Goal: Task Accomplishment & Management: Manage account settings

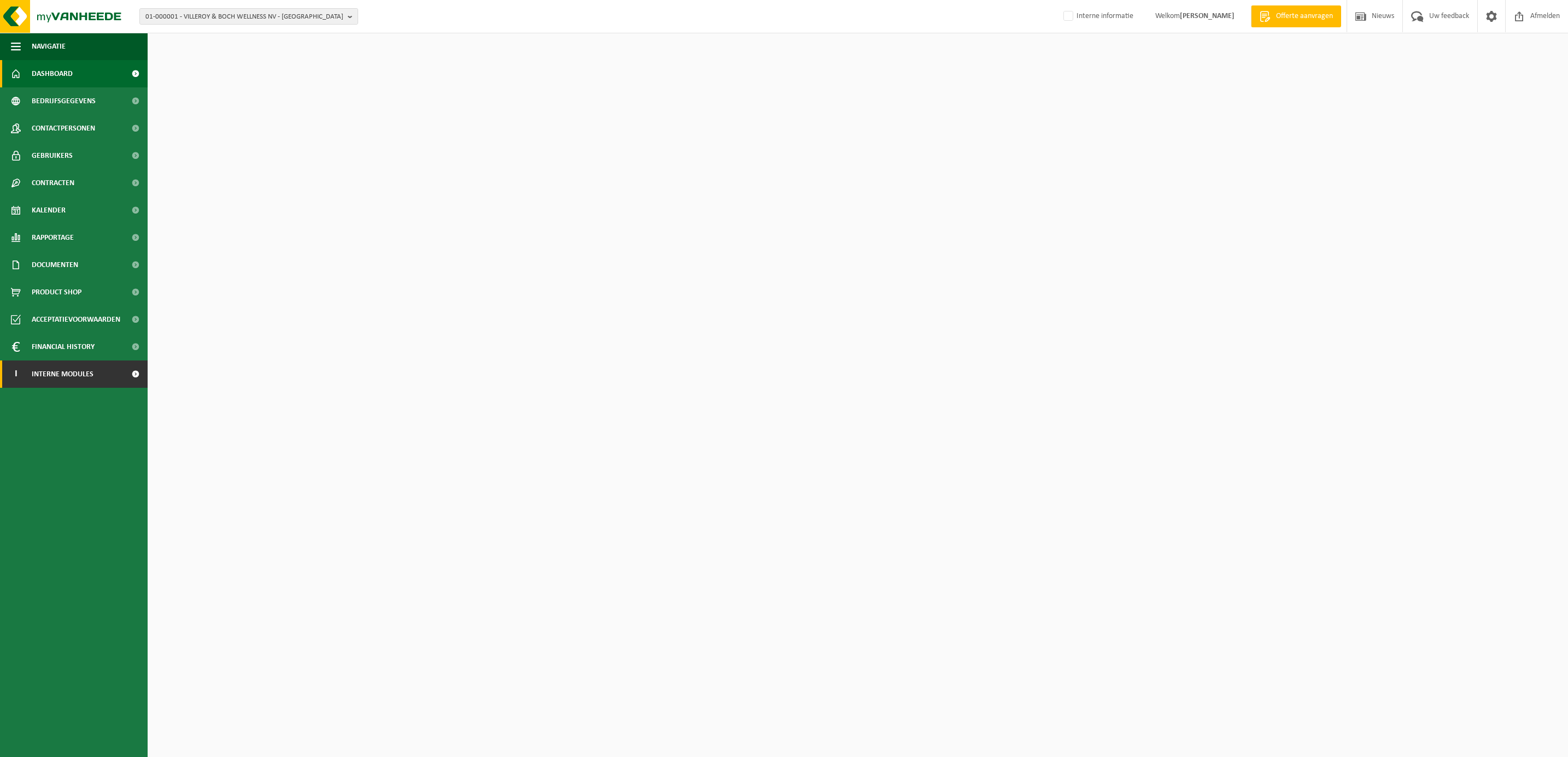
click at [48, 377] on span "Interne modules" at bounding box center [62, 374] width 62 height 28
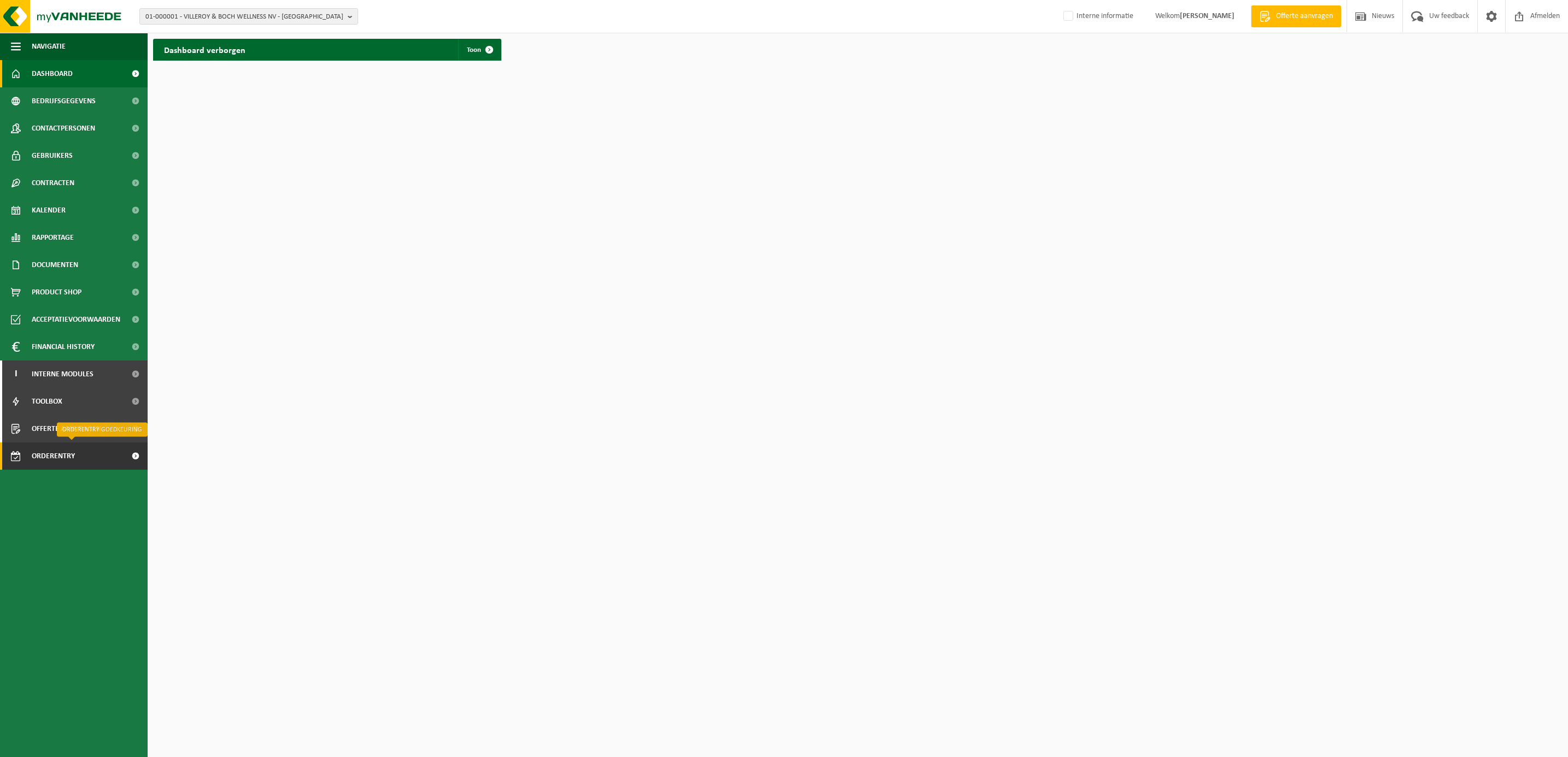
click at [66, 464] on span "Orderentry Goedkeuring" at bounding box center [77, 456] width 92 height 28
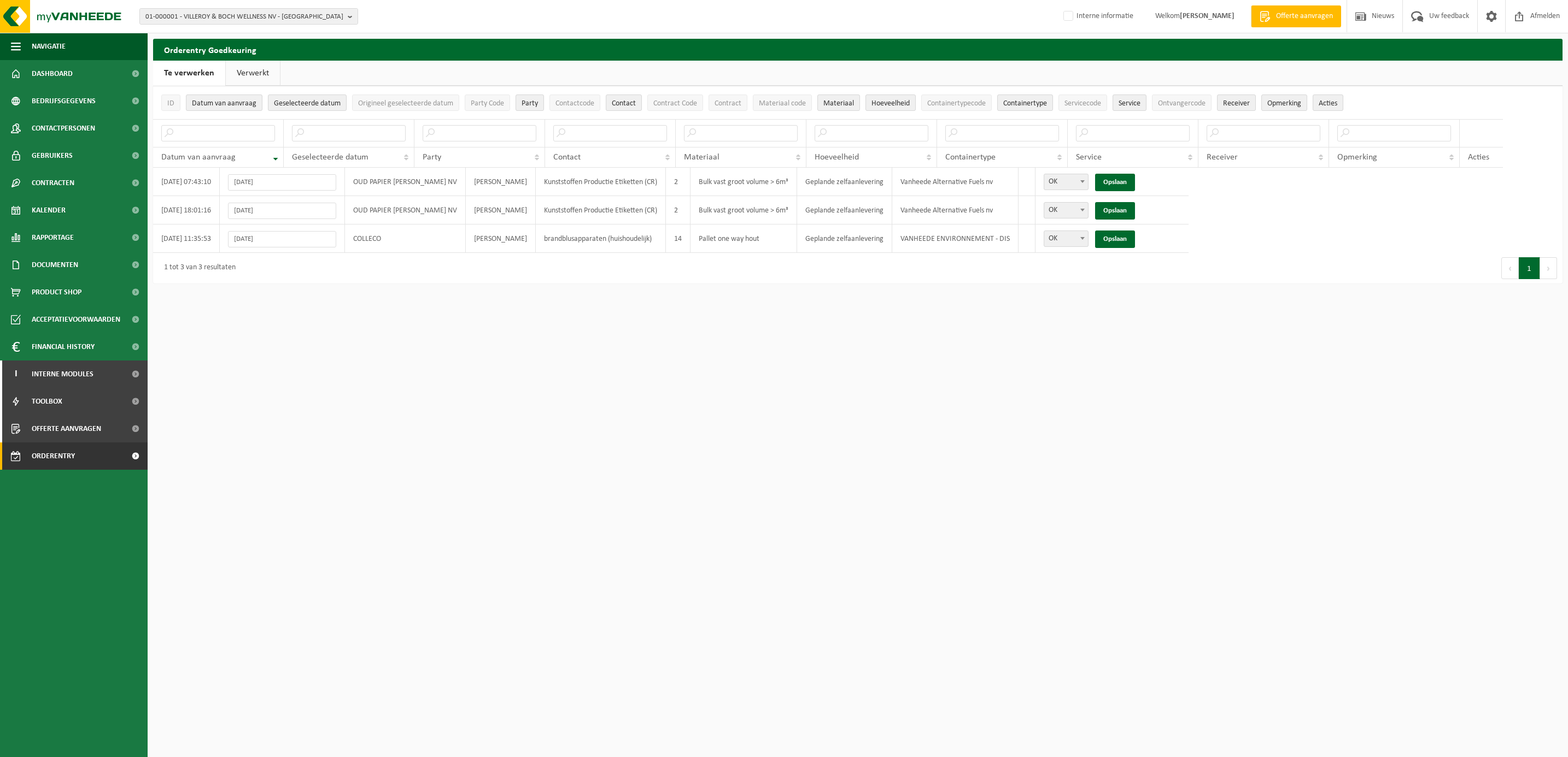
click at [990, 318] on html "01-000001 - VILLEROY & BOCH WELLNESS NV - ROESELARE 01-000001 - VILLEROY & BOCH…" at bounding box center [784, 378] width 1568 height 757
click at [242, 74] on link "Verwerkt" at bounding box center [253, 73] width 54 height 25
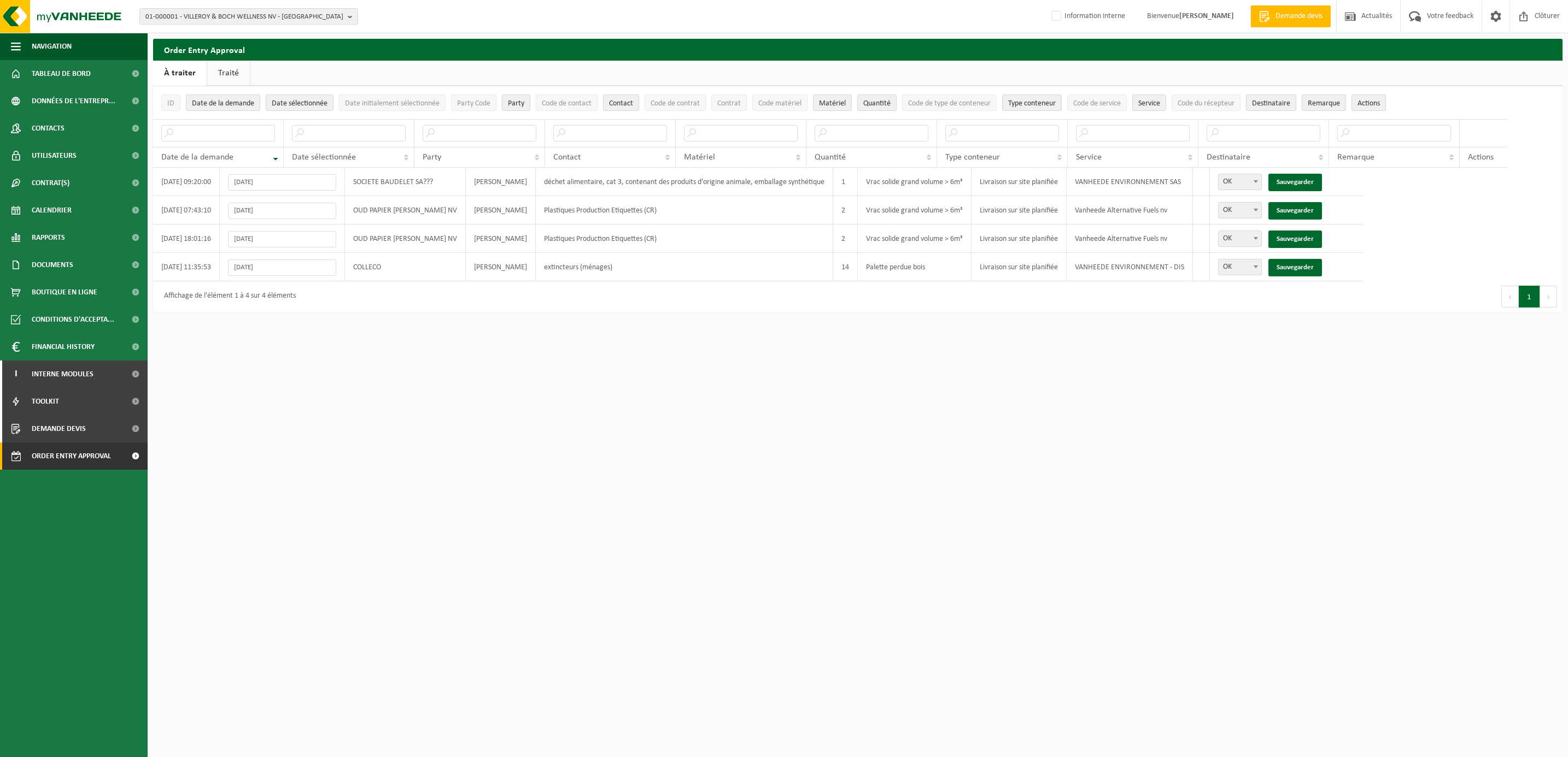
click at [227, 71] on link "Traité" at bounding box center [228, 73] width 43 height 25
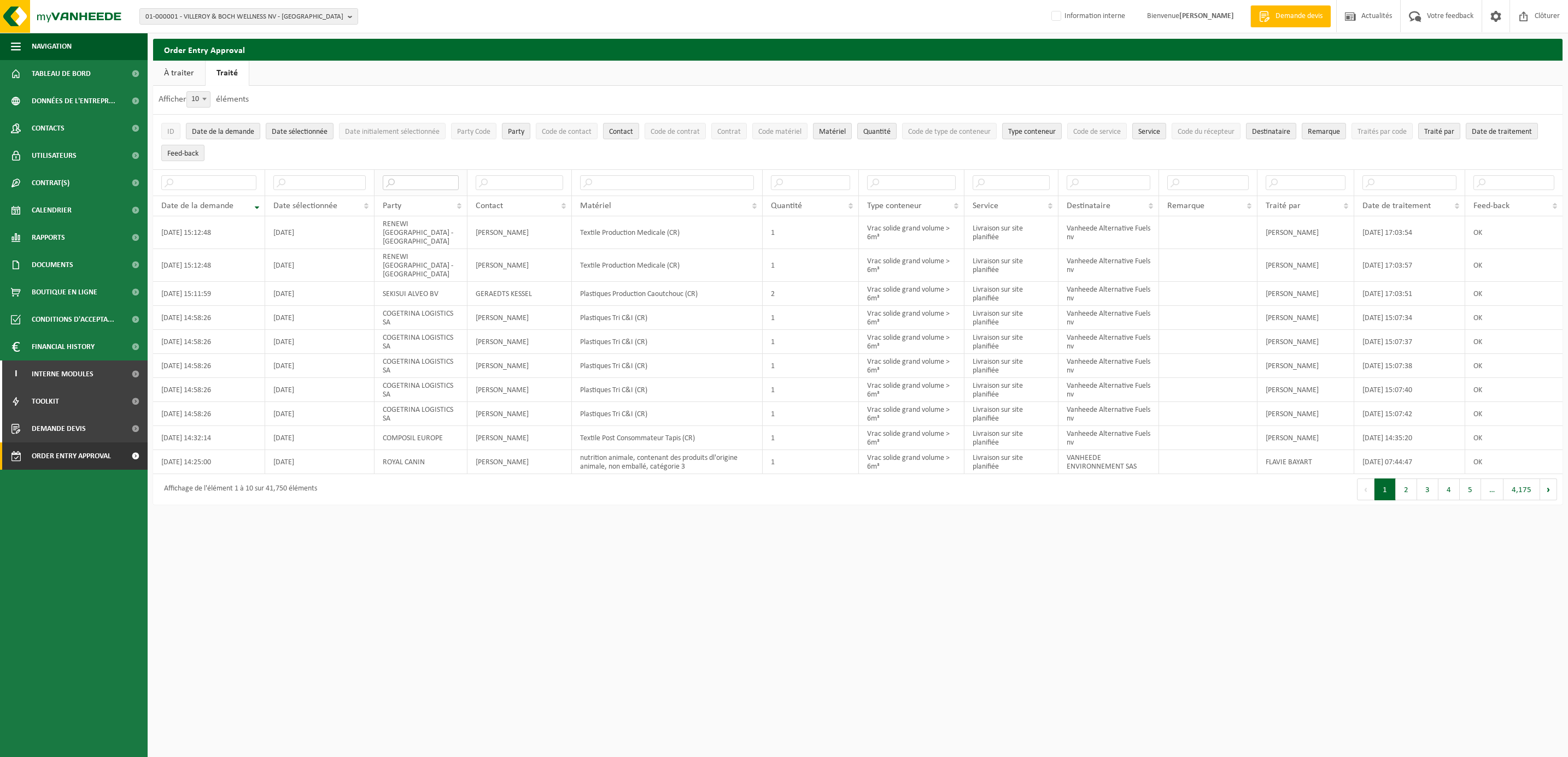
click at [415, 186] on input "text" at bounding box center [421, 183] width 76 height 15
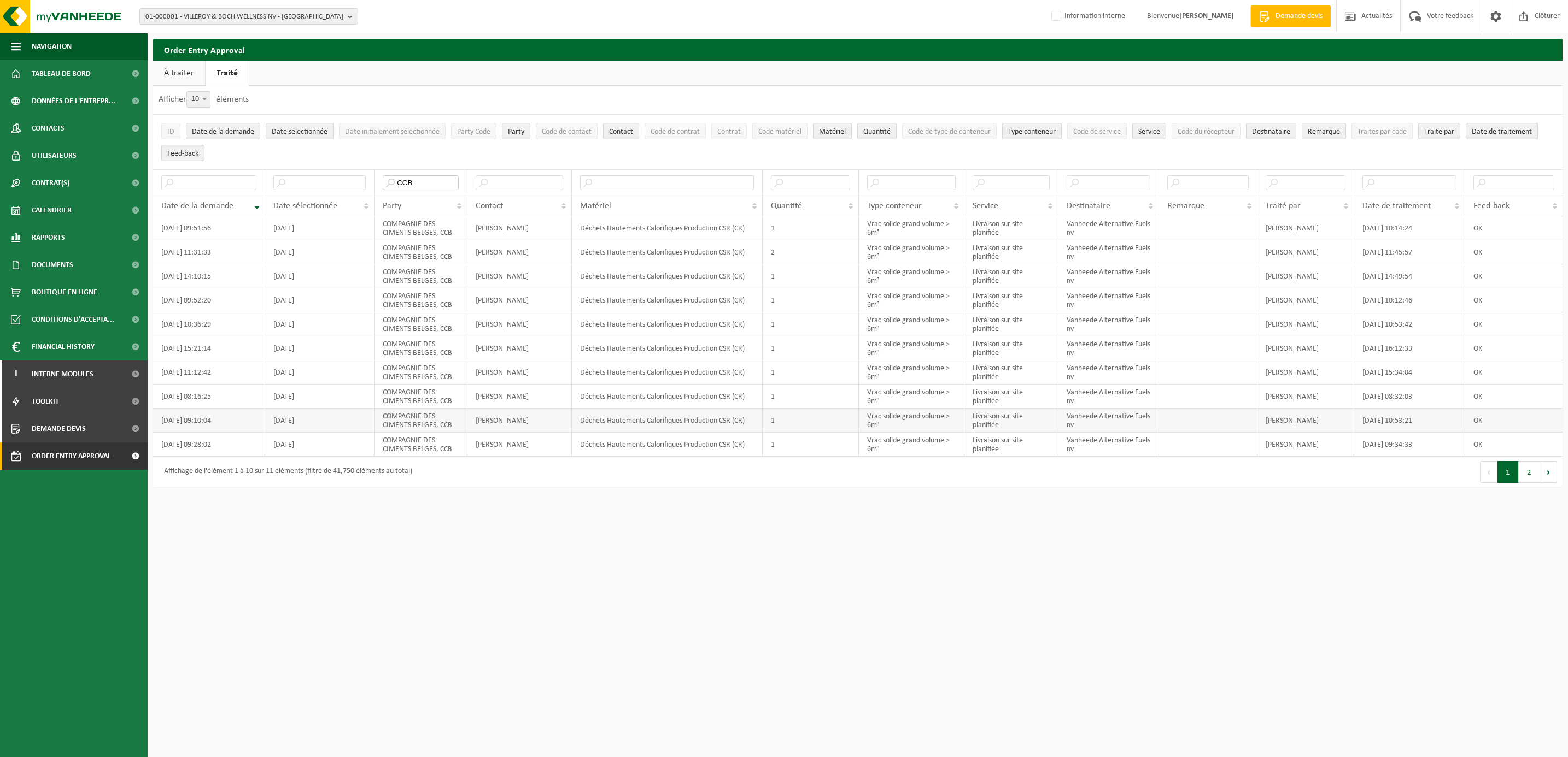
type input "CCB"
click at [174, 69] on link "À traiter" at bounding box center [179, 73] width 52 height 25
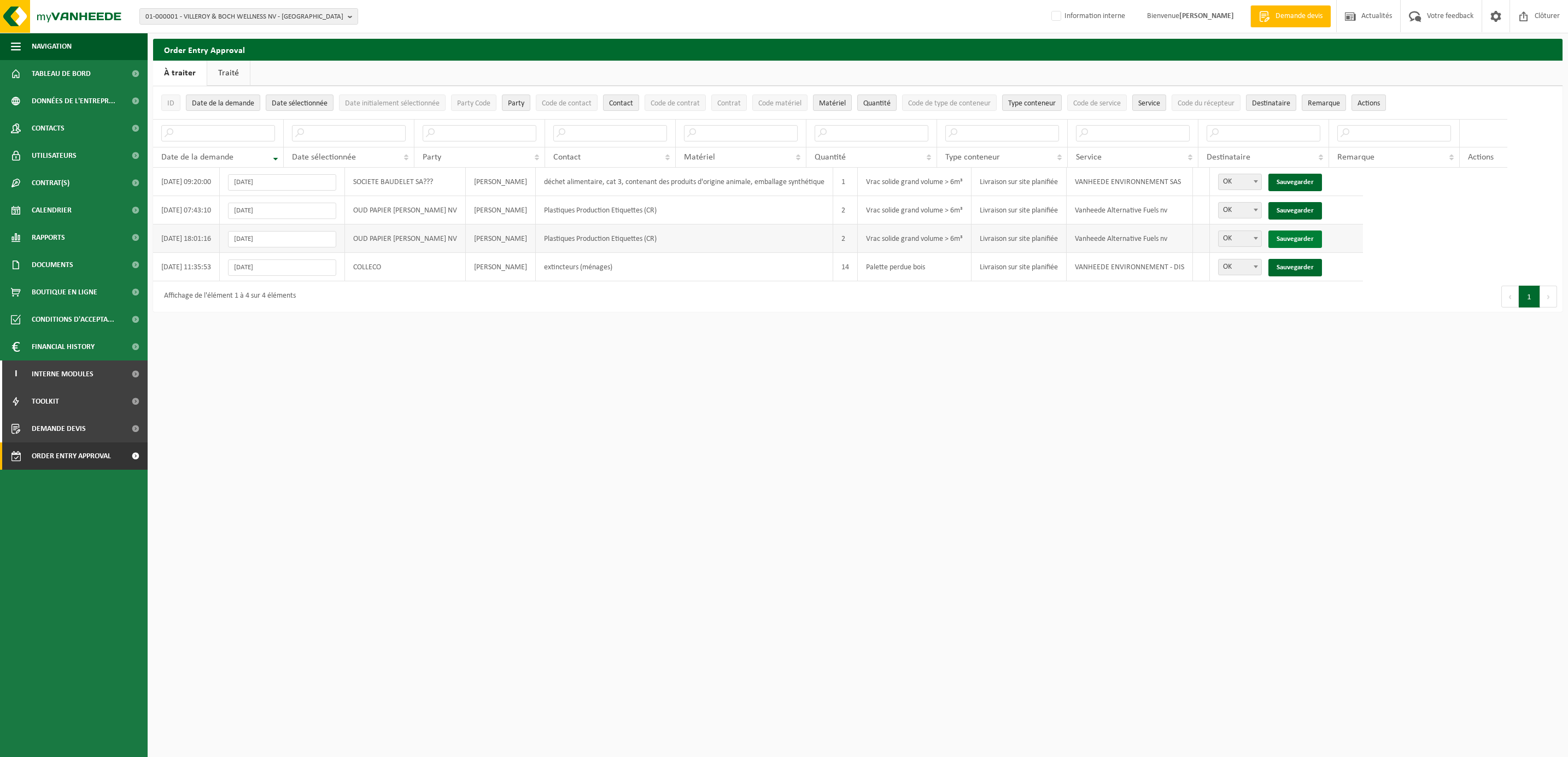
click at [1317, 242] on link "Sauvegarder" at bounding box center [1294, 239] width 53 height 17
click at [1310, 212] on link "Sauvegarder" at bounding box center [1294, 211] width 53 height 17
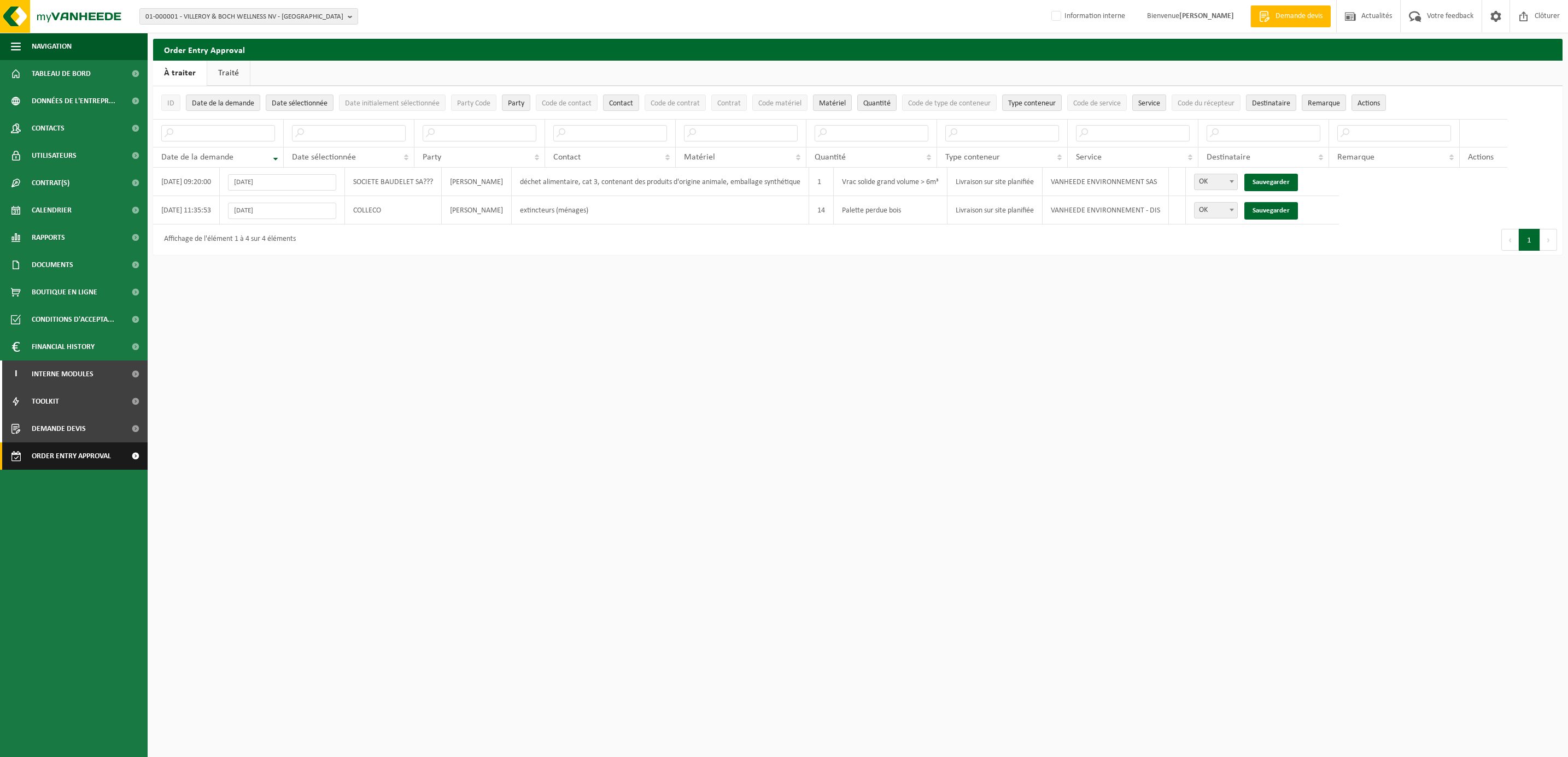
click at [85, 454] on span "Order entry approval" at bounding box center [70, 456] width 79 height 28
